Goal: Find specific page/section

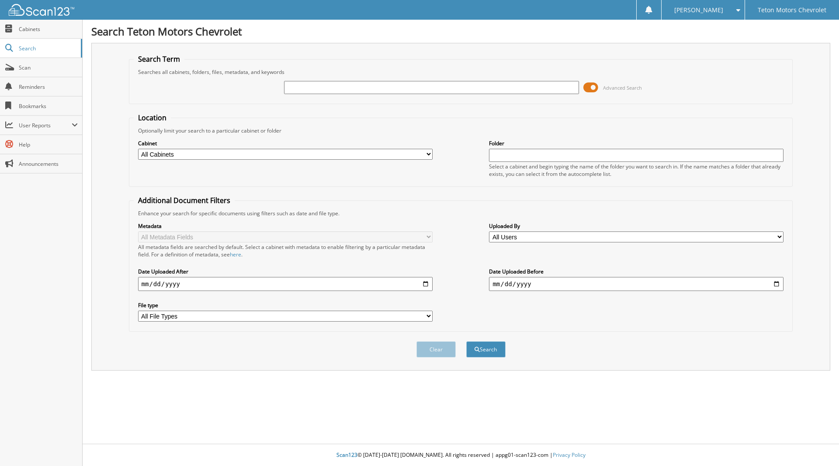
click at [463, 88] on input "text" at bounding box center [431, 87] width 295 height 13
type input "206048869"
click at [466, 341] on button "Search" at bounding box center [485, 349] width 39 height 16
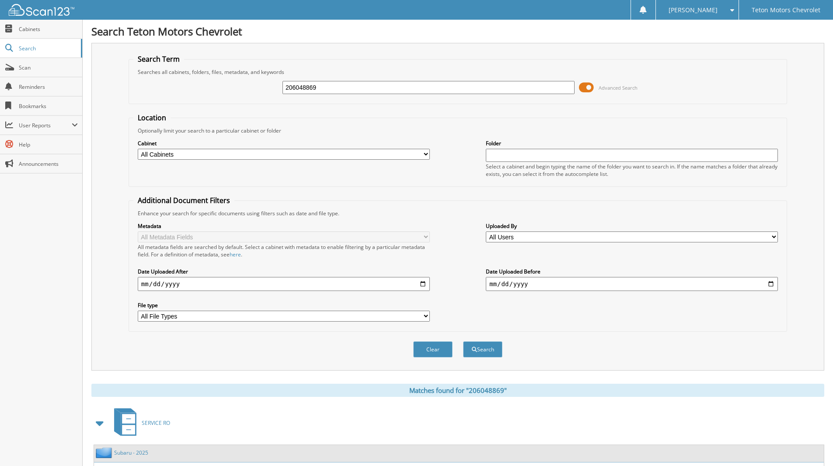
scroll to position [72, 0]
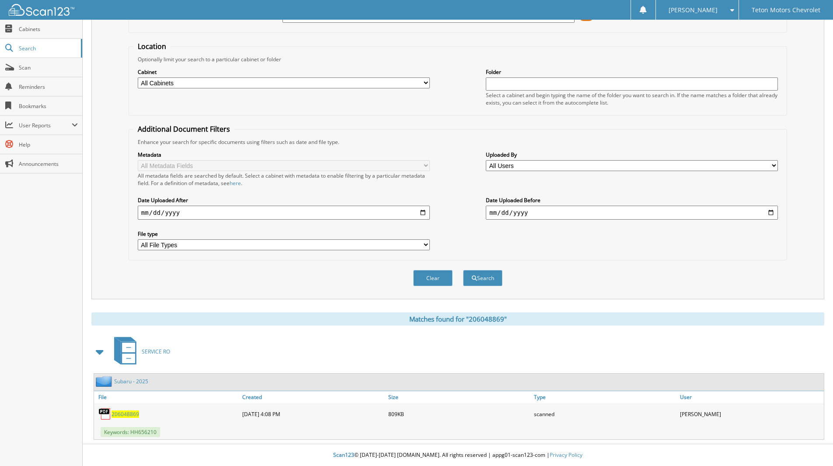
click at [130, 413] on span "206048869" at bounding box center [125, 413] width 28 height 7
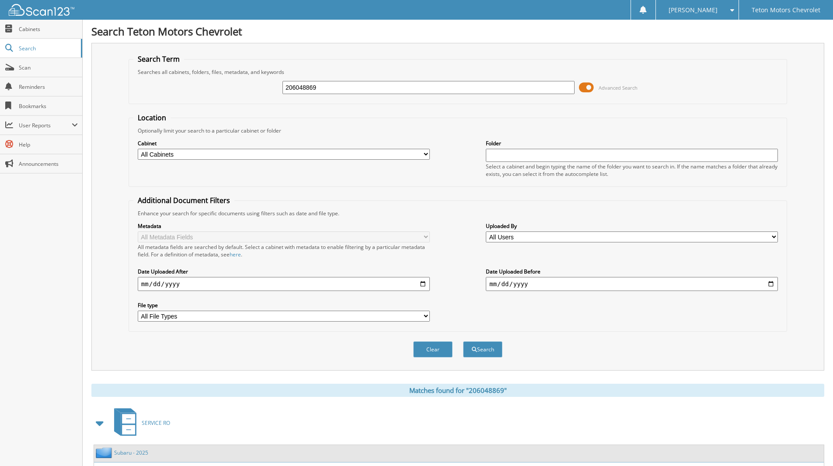
click at [322, 92] on input "206048869" at bounding box center [428, 87] width 292 height 13
paste input "206044768"
type input "206044768"
click at [463, 341] on button "Search" at bounding box center [482, 349] width 39 height 16
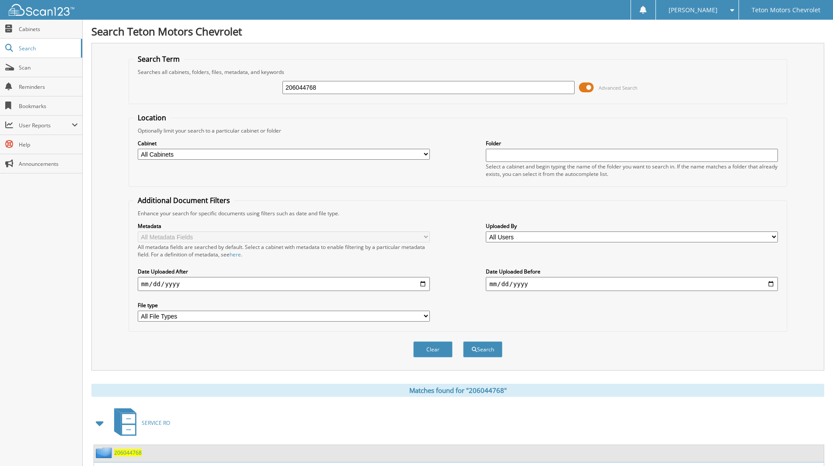
scroll to position [72, 0]
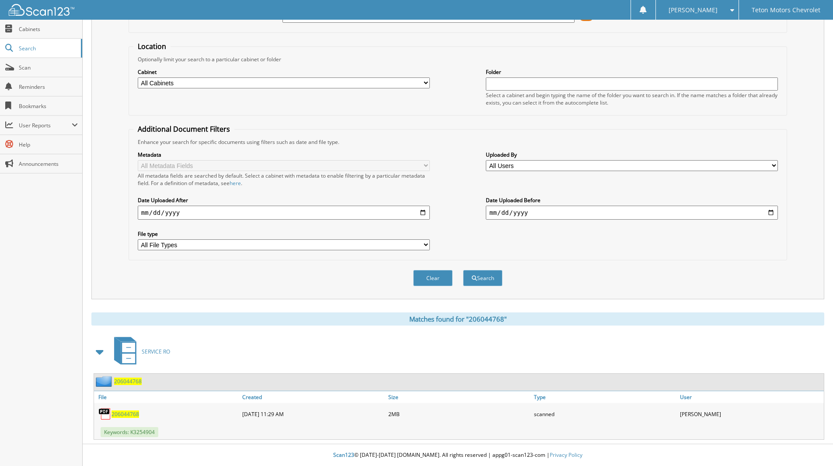
click at [130, 413] on span "206044768" at bounding box center [125, 413] width 28 height 7
